Goal: Transaction & Acquisition: Obtain resource

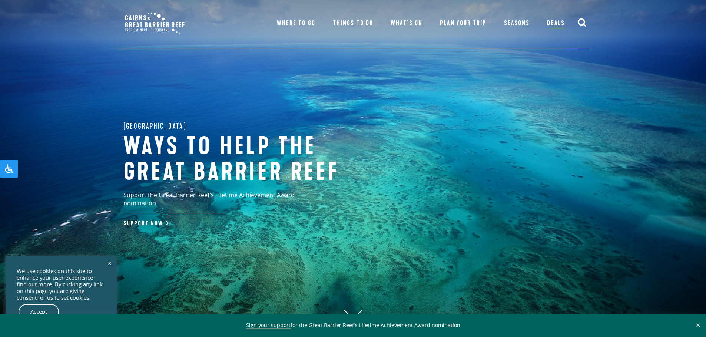
click at [109, 260] on link "x" at bounding box center [109, 263] width 10 height 16
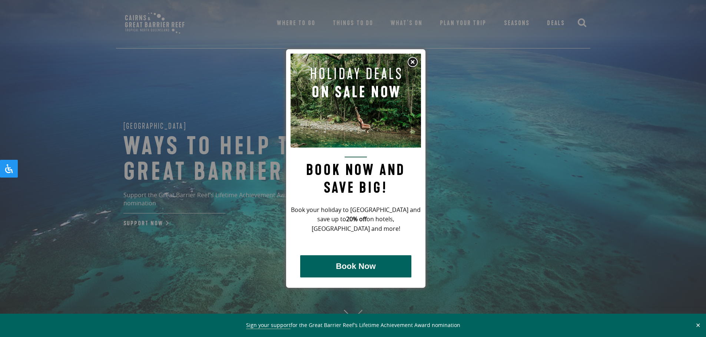
click at [416, 65] on img at bounding box center [412, 62] width 11 height 11
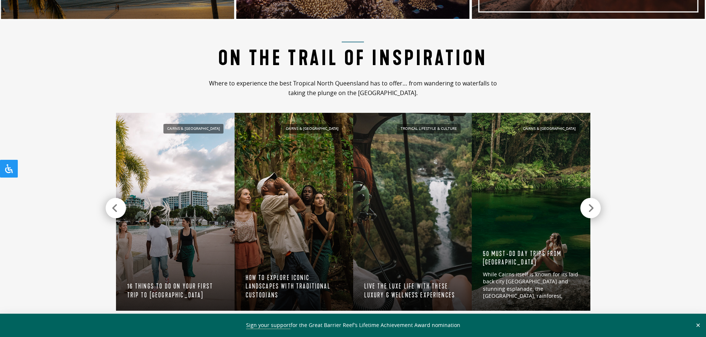
scroll to position [704, 0]
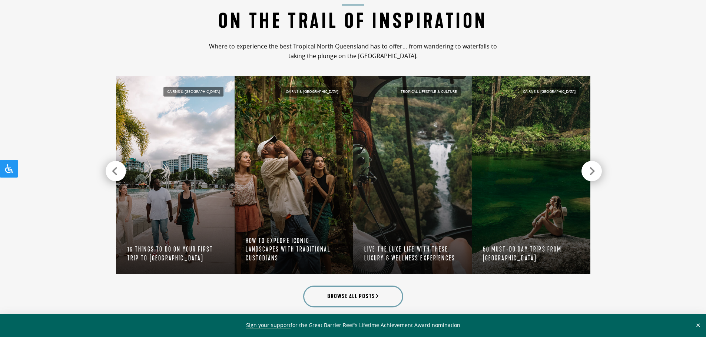
click at [594, 171] on icon at bounding box center [592, 171] width 6 height 10
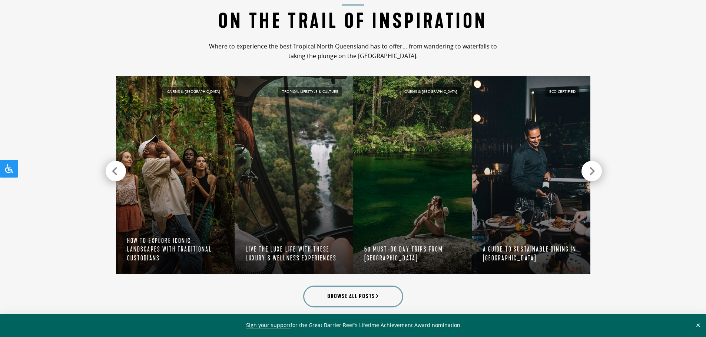
click at [594, 171] on icon at bounding box center [592, 171] width 6 height 10
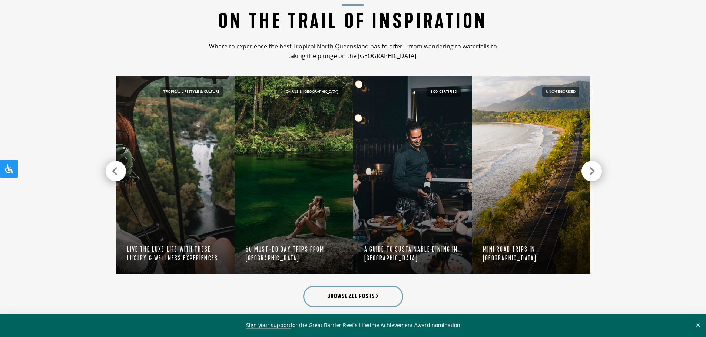
click at [594, 171] on icon at bounding box center [592, 171] width 6 height 10
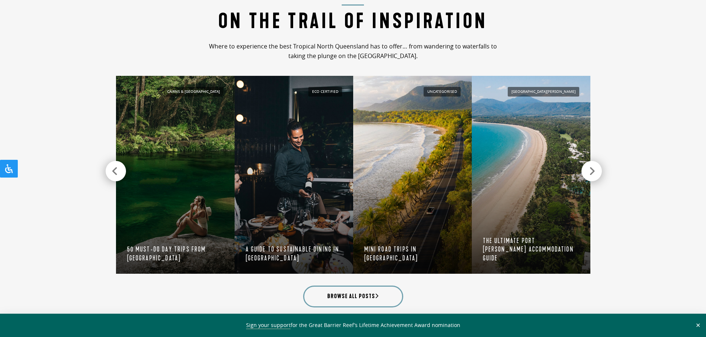
click at [594, 171] on icon at bounding box center [592, 171] width 6 height 10
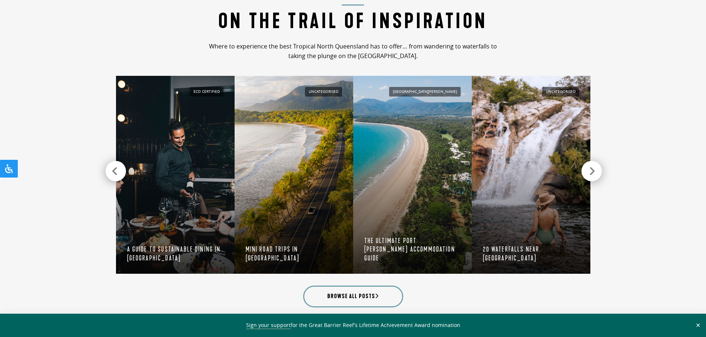
click at [594, 171] on icon at bounding box center [592, 171] width 6 height 10
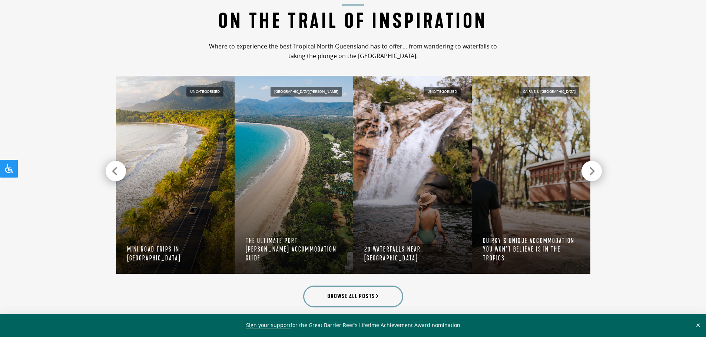
click at [594, 171] on icon at bounding box center [592, 171] width 6 height 10
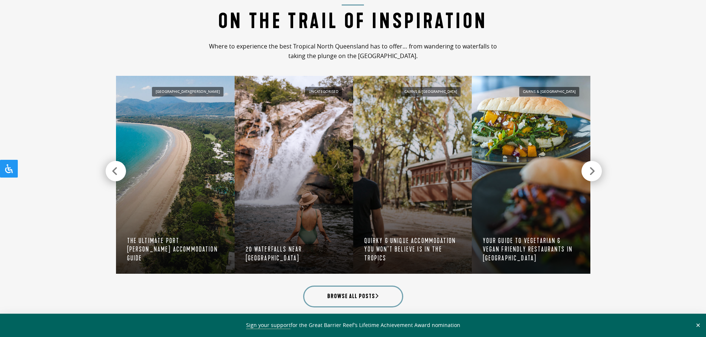
click at [594, 171] on icon at bounding box center [592, 171] width 6 height 10
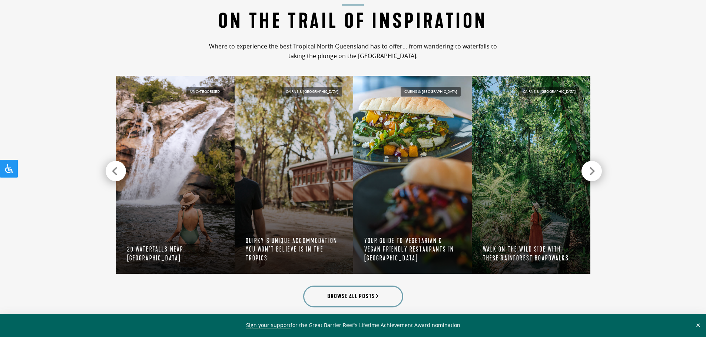
click at [594, 171] on icon at bounding box center [592, 171] width 6 height 10
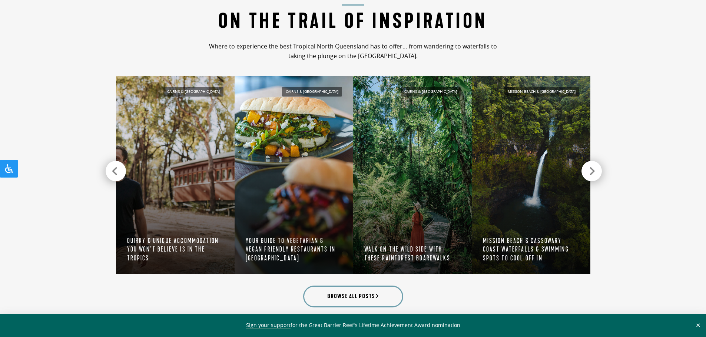
click at [594, 171] on icon at bounding box center [592, 171] width 6 height 10
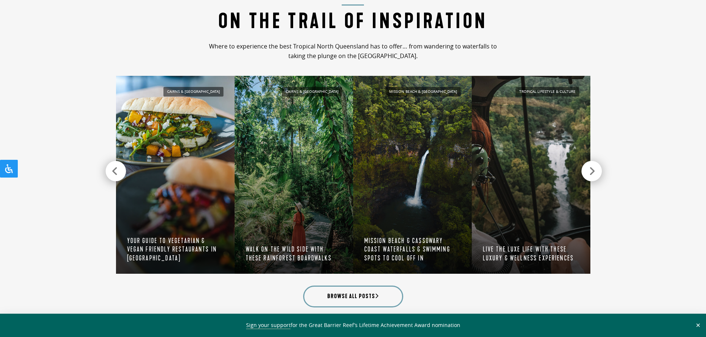
click at [594, 171] on icon at bounding box center [592, 171] width 6 height 10
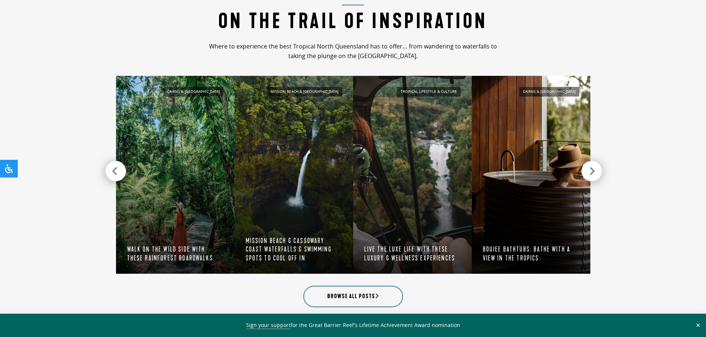
click at [594, 171] on icon at bounding box center [592, 171] width 6 height 10
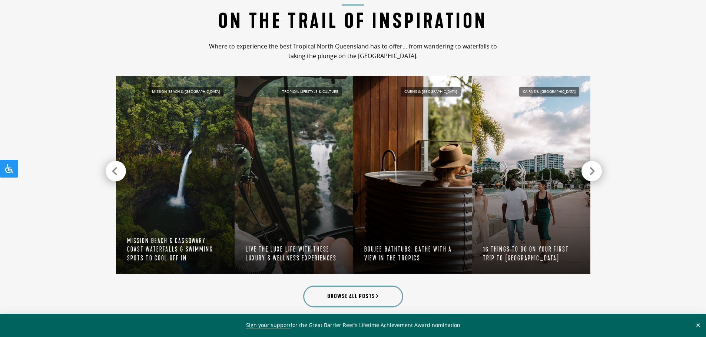
click at [594, 171] on icon at bounding box center [592, 171] width 6 height 10
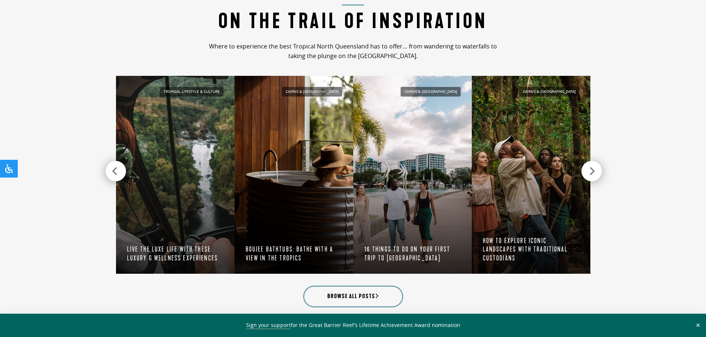
click at [594, 171] on icon at bounding box center [592, 171] width 6 height 10
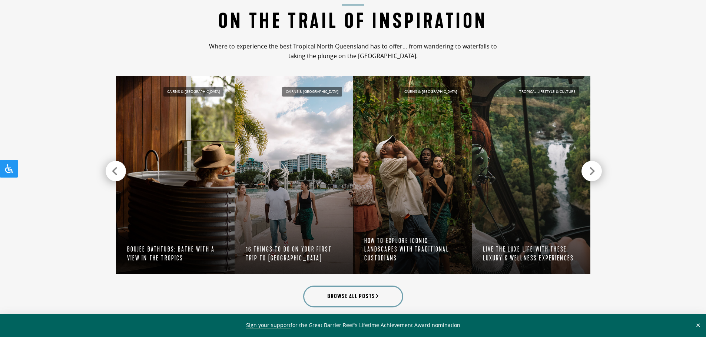
click at [594, 171] on icon at bounding box center [592, 171] width 6 height 10
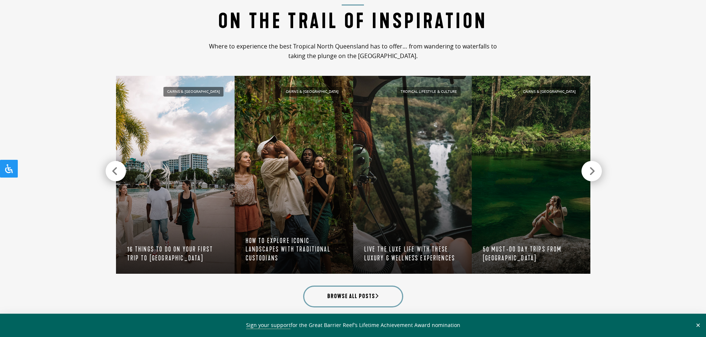
click at [594, 171] on icon at bounding box center [592, 171] width 6 height 10
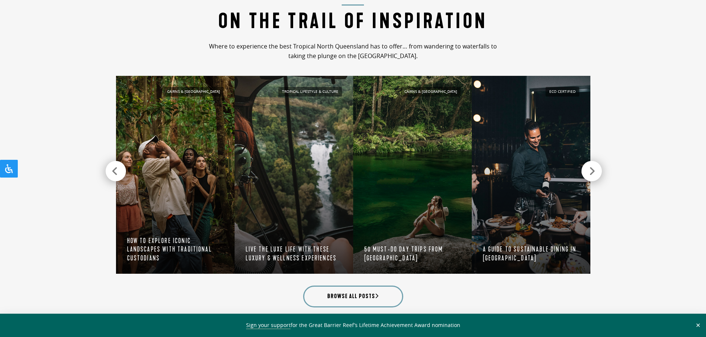
click at [594, 171] on icon at bounding box center [592, 171] width 6 height 10
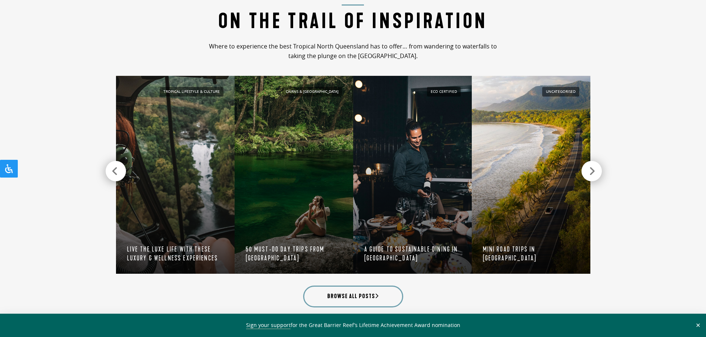
click at [594, 171] on icon at bounding box center [592, 171] width 6 height 10
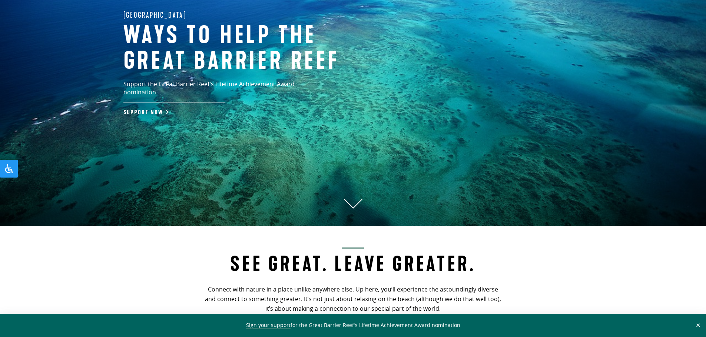
scroll to position [0, 0]
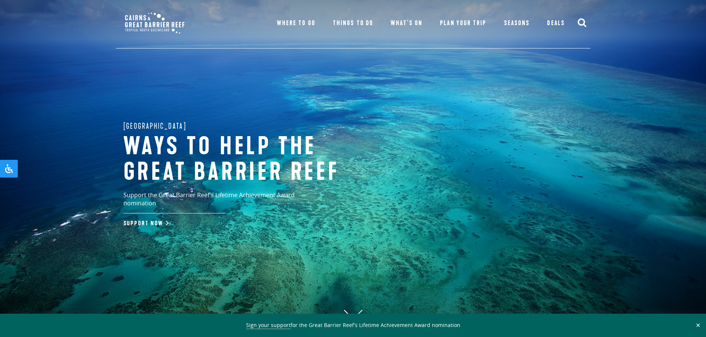
click at [559, 23] on link "Deals" at bounding box center [555, 23] width 17 height 11
